Goal: Navigation & Orientation: Find specific page/section

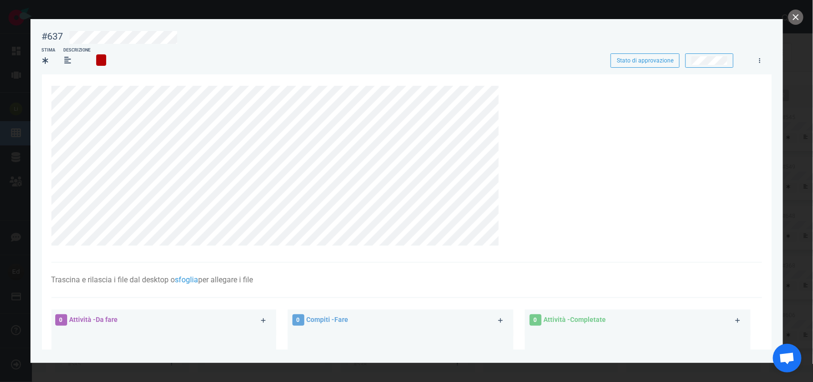
scroll to position [298, 0]
click at [507, 89] on icon at bounding box center [508, 92] width 6 height 6
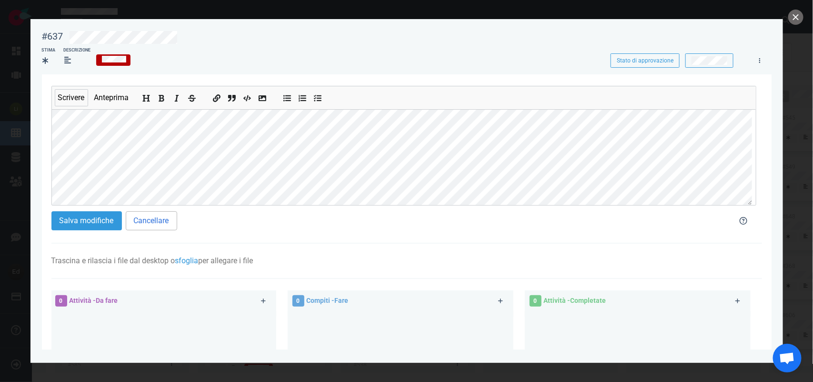
scroll to position [97, 0]
click at [88, 221] on font "Salva modifiche" at bounding box center [87, 220] width 54 height 9
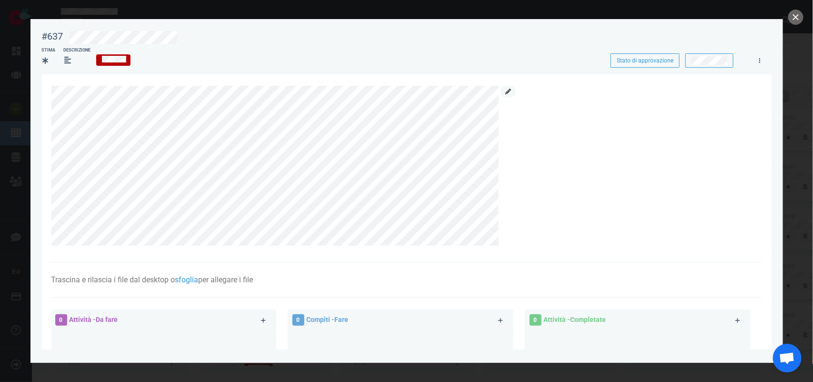
click at [511, 90] on link at bounding box center [508, 92] width 15 height 12
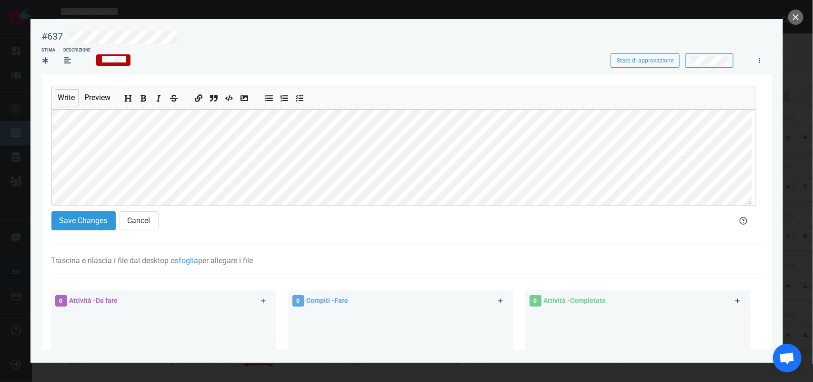
scroll to position [60, 0]
click at [87, 225] on font "Salva modifiche" at bounding box center [87, 220] width 54 height 9
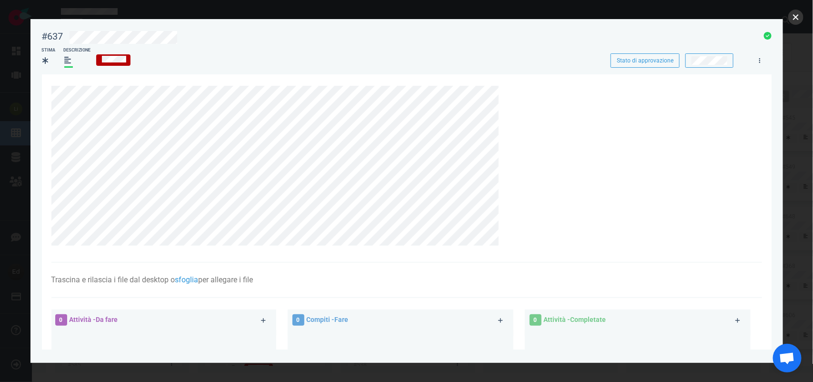
drag, startPoint x: 803, startPoint y: 19, endPoint x: 794, endPoint y: 14, distance: 10.7
click at [801, 18] on button "vicino" at bounding box center [795, 17] width 15 height 15
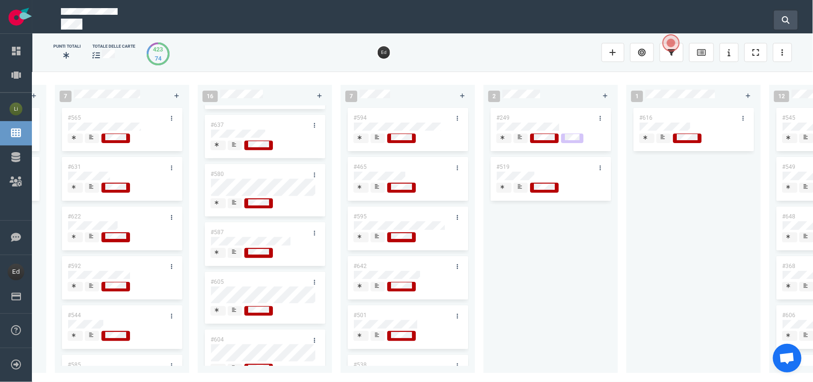
click at [794, 14] on button at bounding box center [786, 19] width 24 height 19
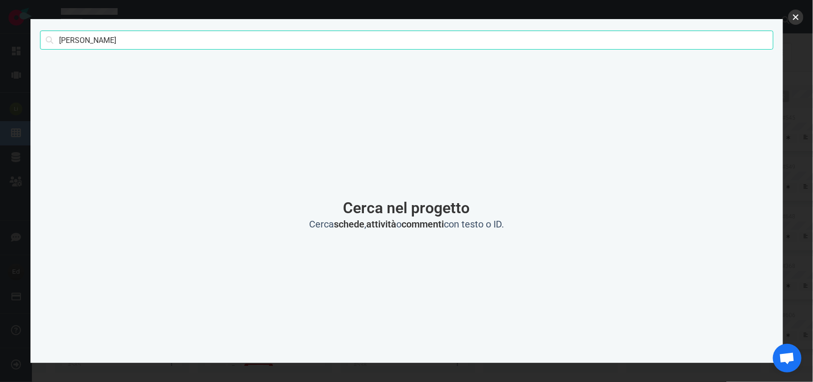
click at [799, 20] on button "vicino" at bounding box center [795, 17] width 15 height 15
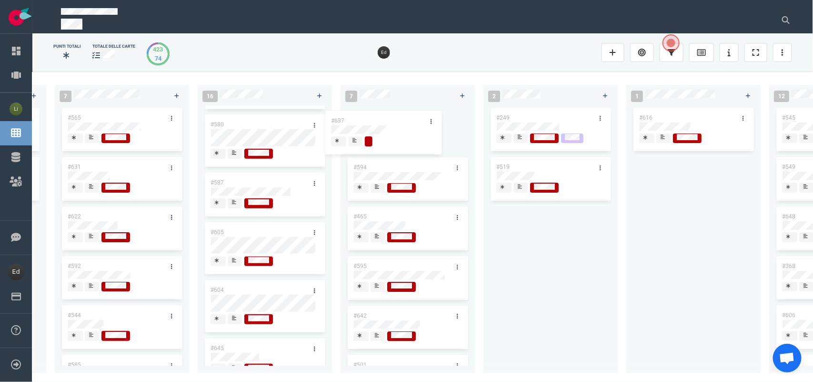
scroll to position [272, 0]
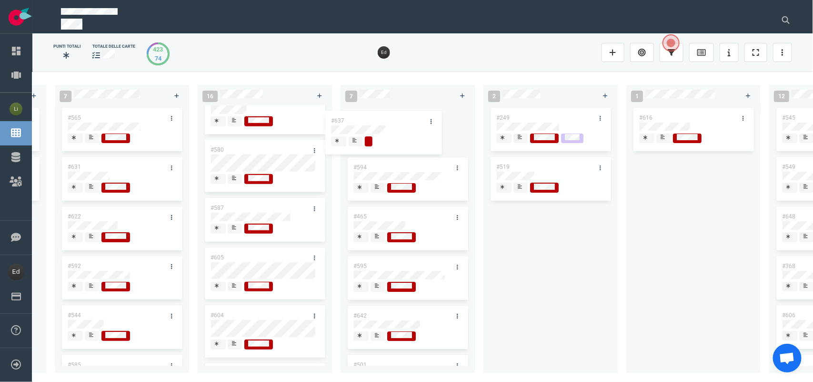
drag, startPoint x: 248, startPoint y: 125, endPoint x: 376, endPoint y: 119, distance: 128.3
click at [375, 119] on div "0 3 #655 #654 #653 12 #641 #639 #634 #635 #608 #611 #602 #603 #548 3 #482 #390 …" at bounding box center [422, 226] width 781 height 310
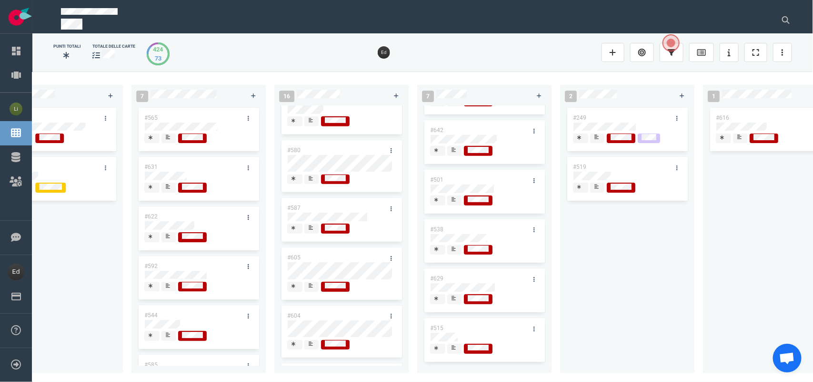
scroll to position [191, 0]
click at [458, 343] on span at bounding box center [454, 348] width 14 height 10
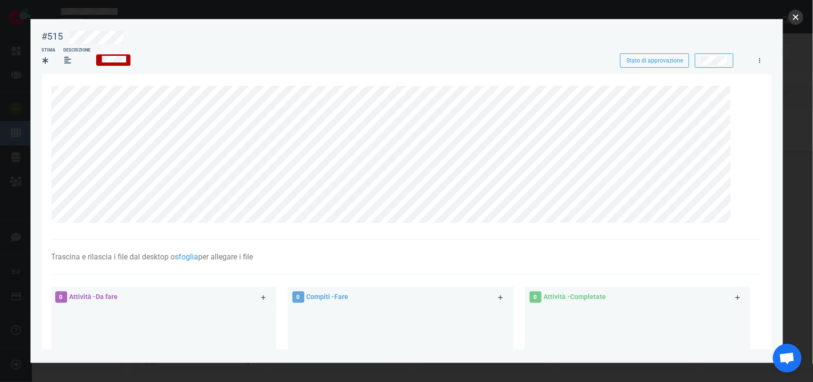
click at [795, 15] on button "vicino" at bounding box center [795, 17] width 15 height 15
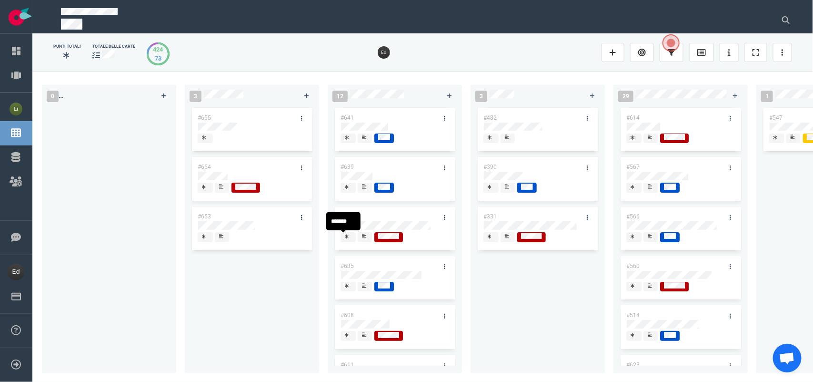
click at [365, 234] on icon at bounding box center [364, 235] width 4 height 5
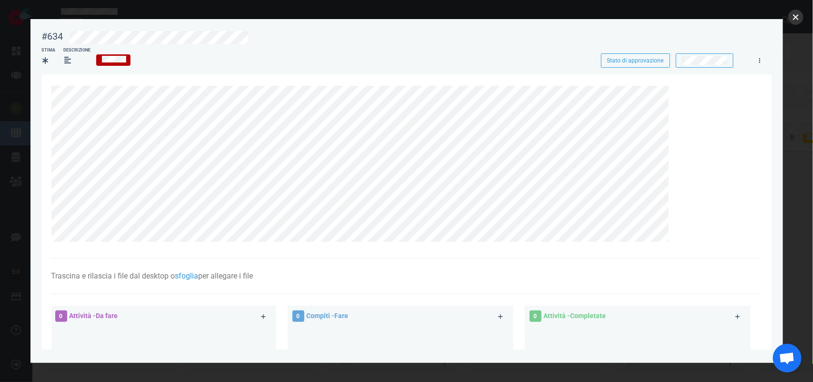
click at [796, 18] on button "vicino" at bounding box center [795, 17] width 15 height 15
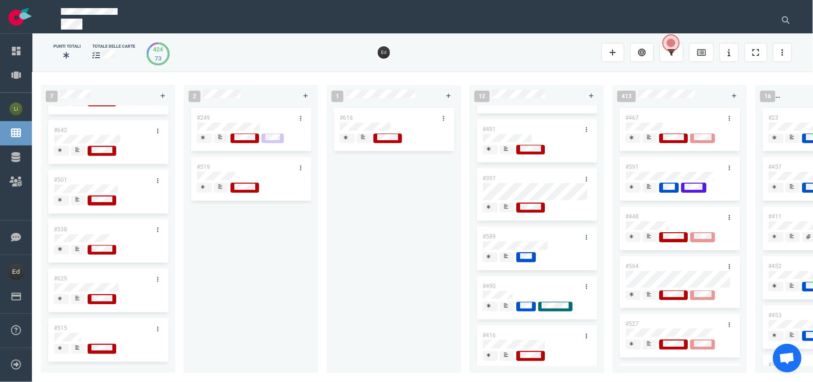
scroll to position [298, 0]
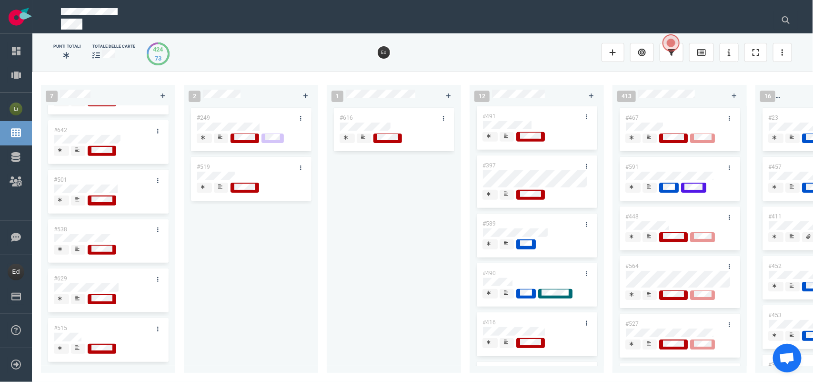
click at [506, 198] on div at bounding box center [507, 194] width 6 height 8
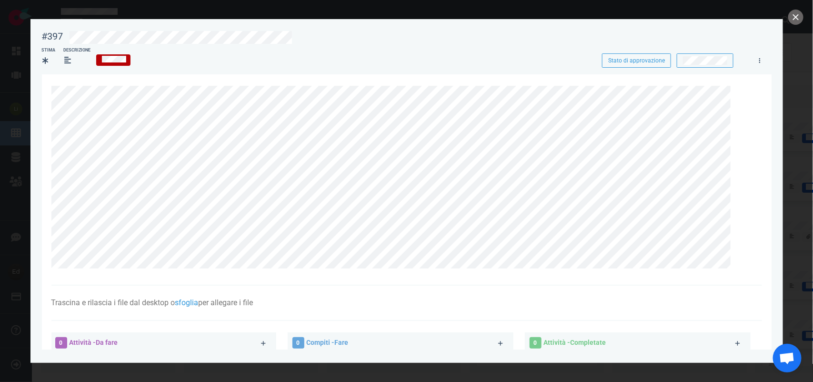
click at [50, 114] on section "Trascina e rilascia i file dal desktop o sfoglia per allegare i file Allega fil…" at bounding box center [407, 321] width 730 height 495
click at [791, 17] on button "vicino" at bounding box center [795, 17] width 15 height 15
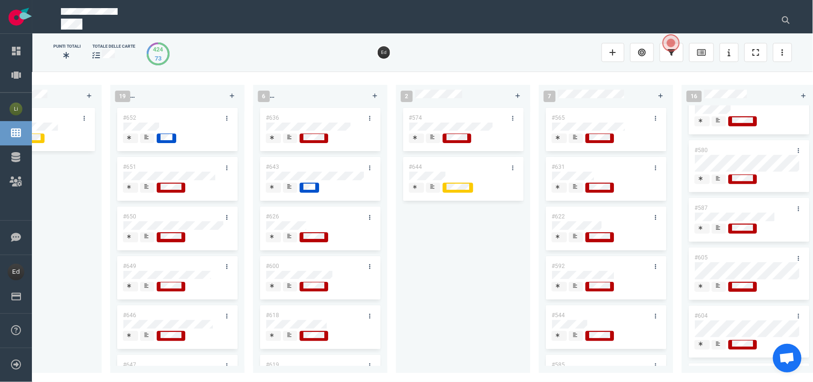
scroll to position [536, 0]
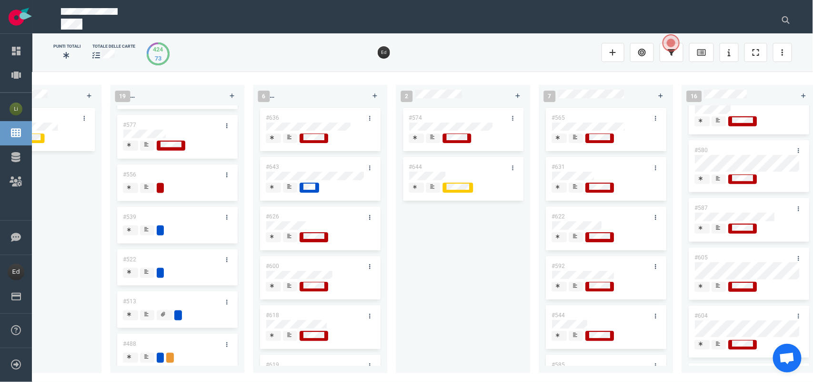
click at [148, 232] on icon at bounding box center [147, 229] width 4 height 5
